Goal: Entertainment & Leisure: Consume media (video, audio)

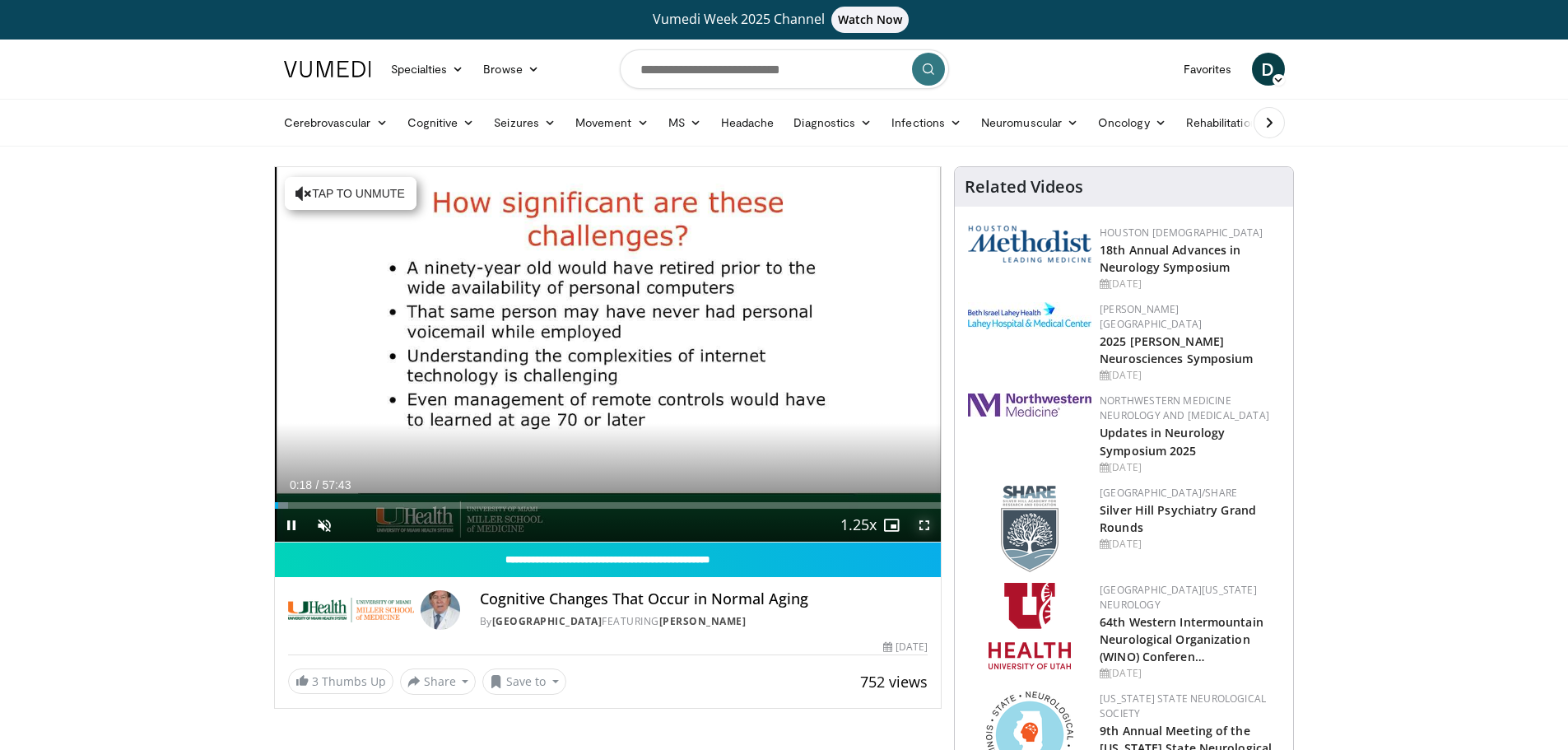
click at [926, 525] on span "Video Player" at bounding box center [925, 525] width 33 height 33
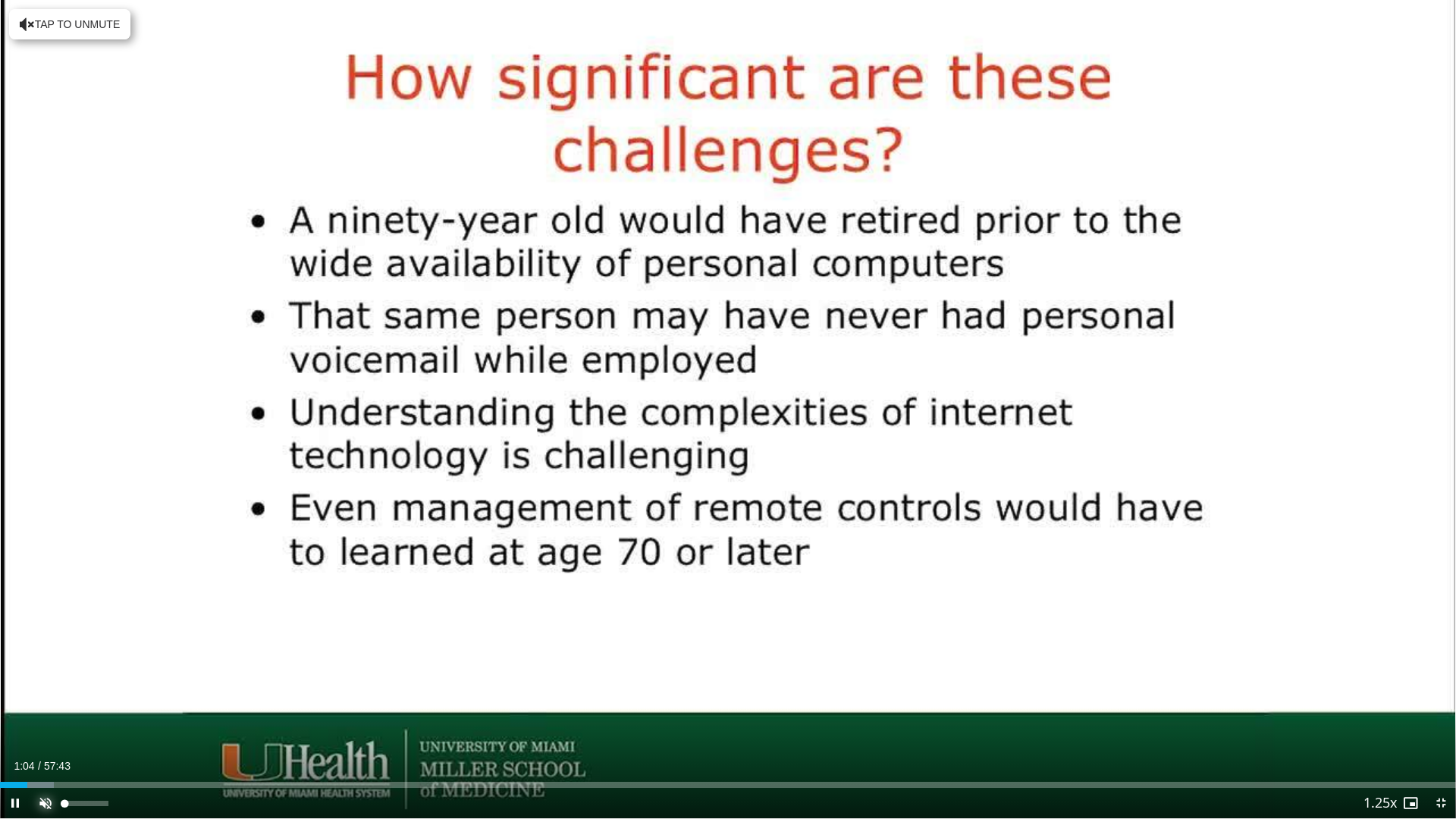
click at [45, 690] on span "Video Player" at bounding box center [46, 803] width 31 height 31
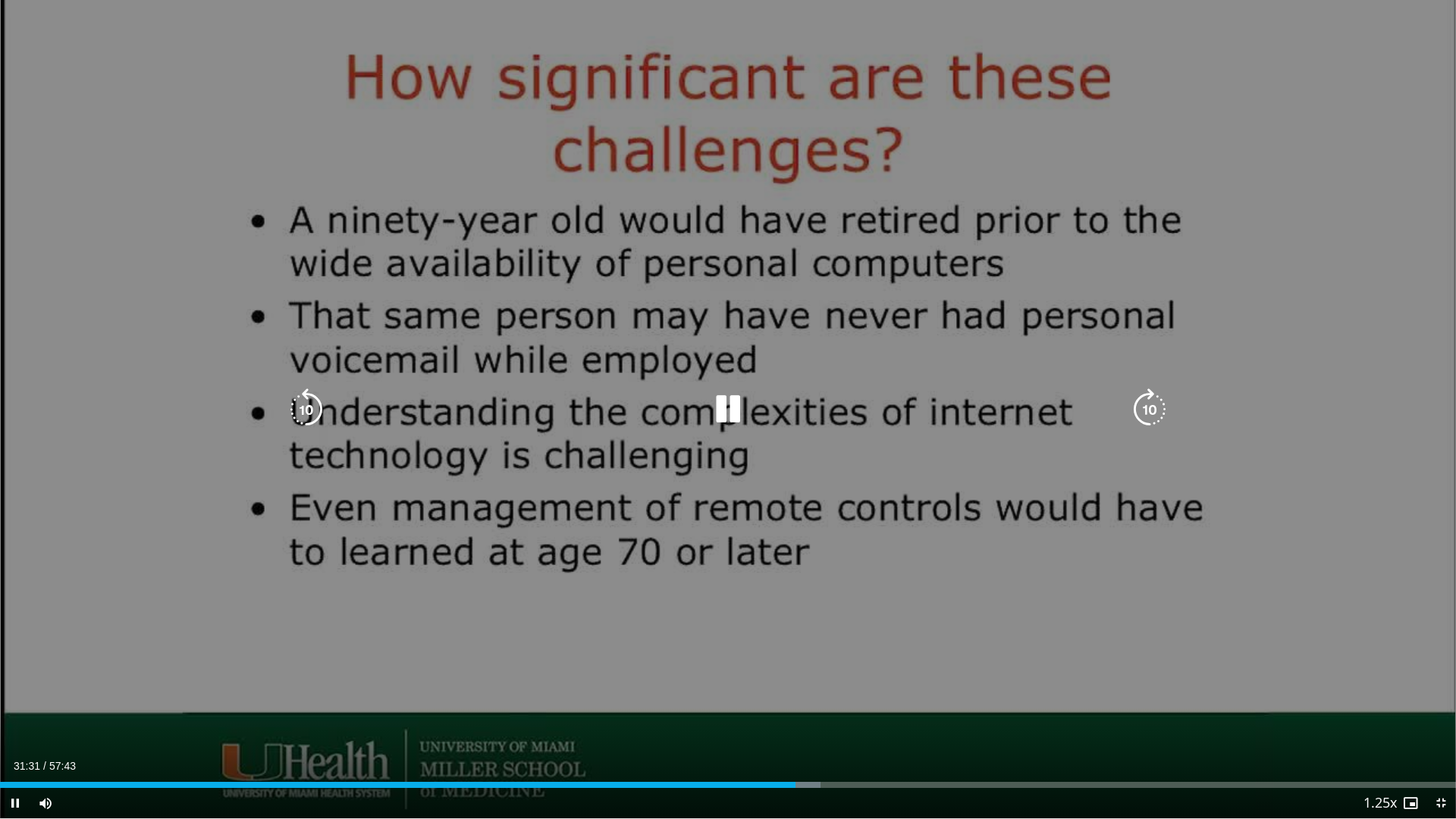
click at [729, 406] on icon "Video Player" at bounding box center [727, 409] width 42 height 42
